Goal: Task Accomplishment & Management: Manage account settings

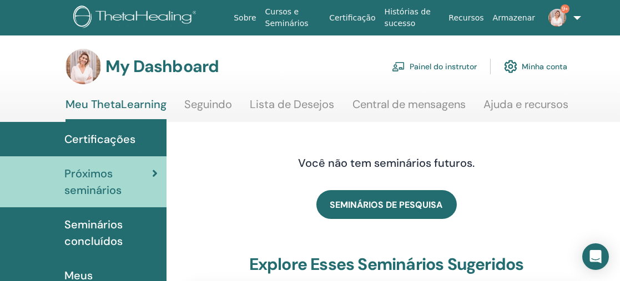
click at [447, 67] on link "Painel do instrutor" at bounding box center [434, 66] width 85 height 24
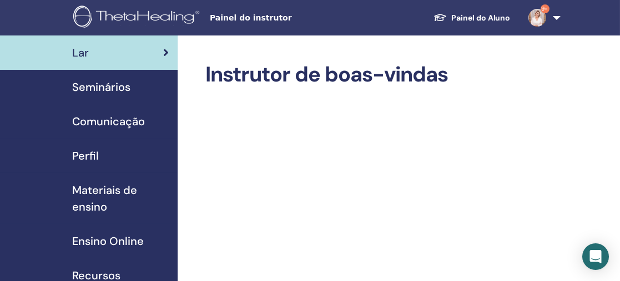
click at [109, 88] on span "Seminários" at bounding box center [101, 87] width 58 height 17
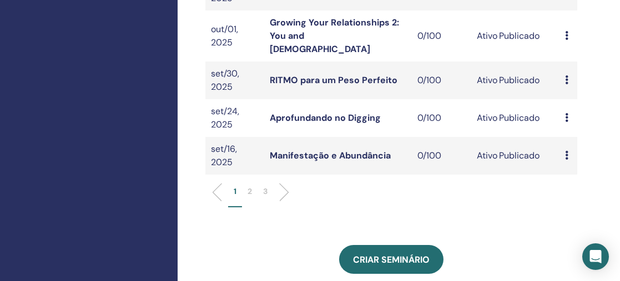
scroll to position [430, 0]
click at [248, 186] on p "2" at bounding box center [250, 192] width 4 height 12
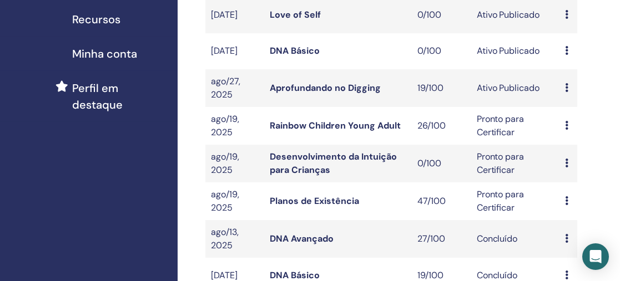
scroll to position [254, 0]
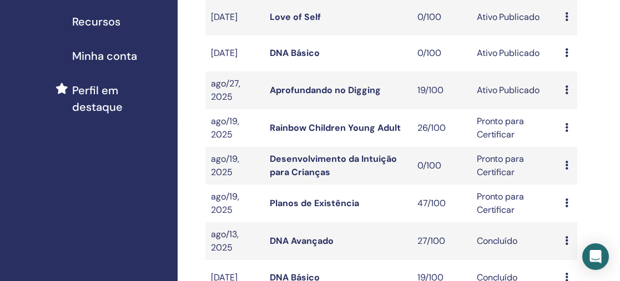
click at [328, 95] on link "Aprofundando no Digging" at bounding box center [325, 90] width 111 height 12
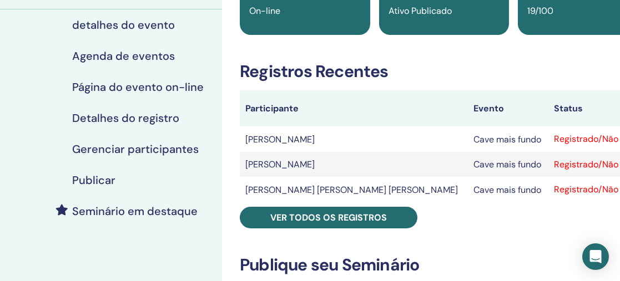
scroll to position [130, 0]
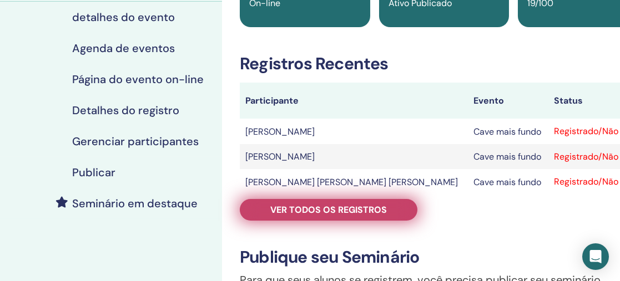
click at [335, 209] on font "Ver todos os registros" at bounding box center [328, 210] width 117 height 12
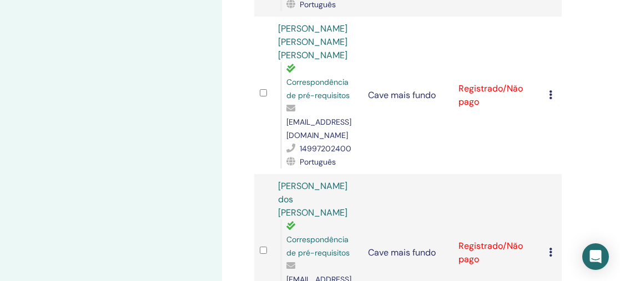
scroll to position [436, 0]
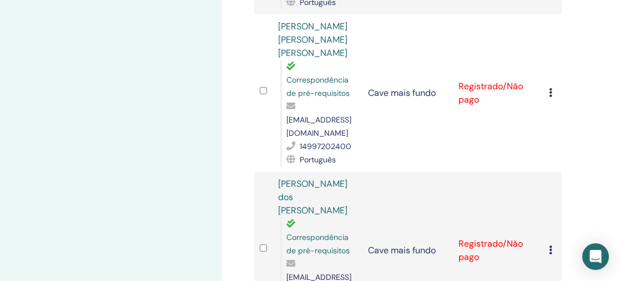
click at [549, 246] on icon at bounding box center [550, 250] width 3 height 9
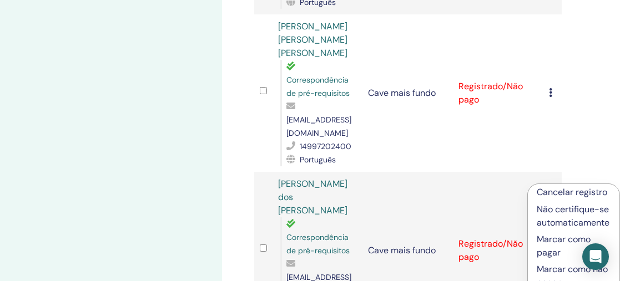
click at [559, 193] on font "Cancelar registro" at bounding box center [572, 192] width 70 height 12
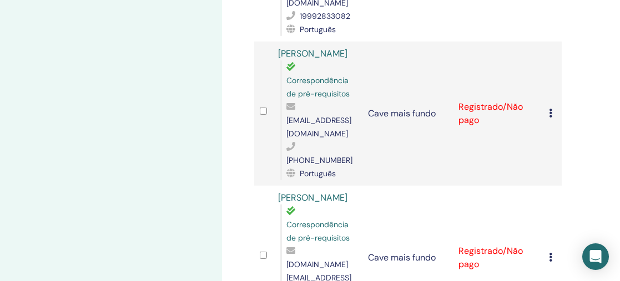
scroll to position [1943, 0]
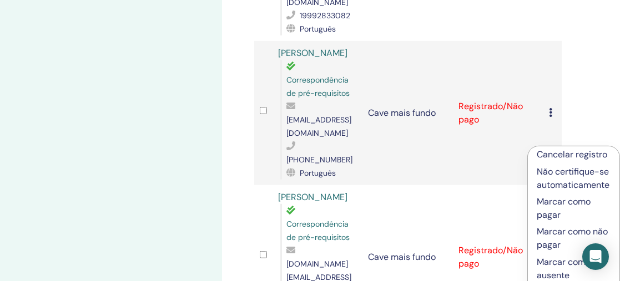
click at [581, 154] on font "Cancelar registro" at bounding box center [572, 155] width 70 height 12
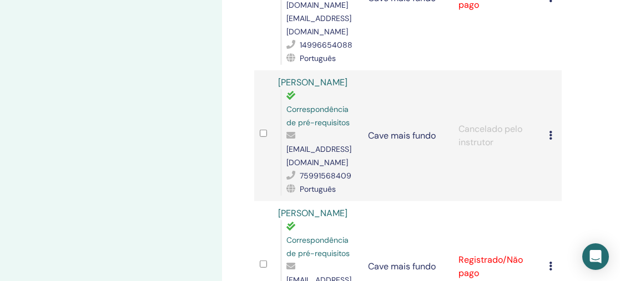
scroll to position [2127, 0]
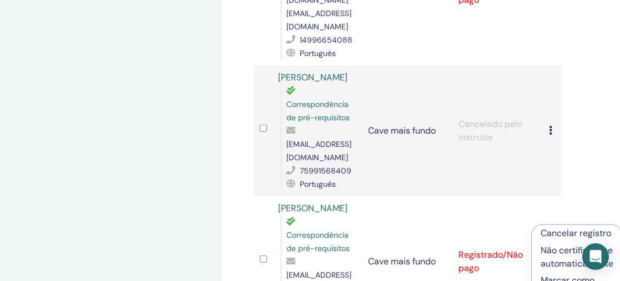
click at [563, 231] on font "Cancelar registro" at bounding box center [576, 234] width 70 height 12
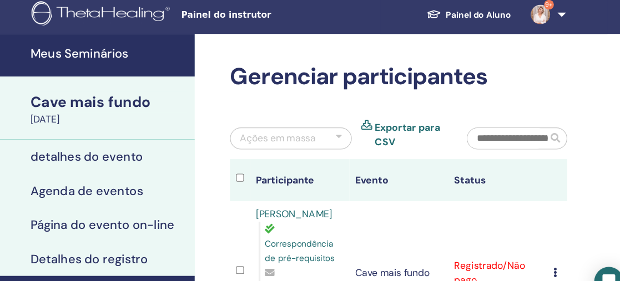
scroll to position [0, 4]
